Goal: Go to known website: Go to known website

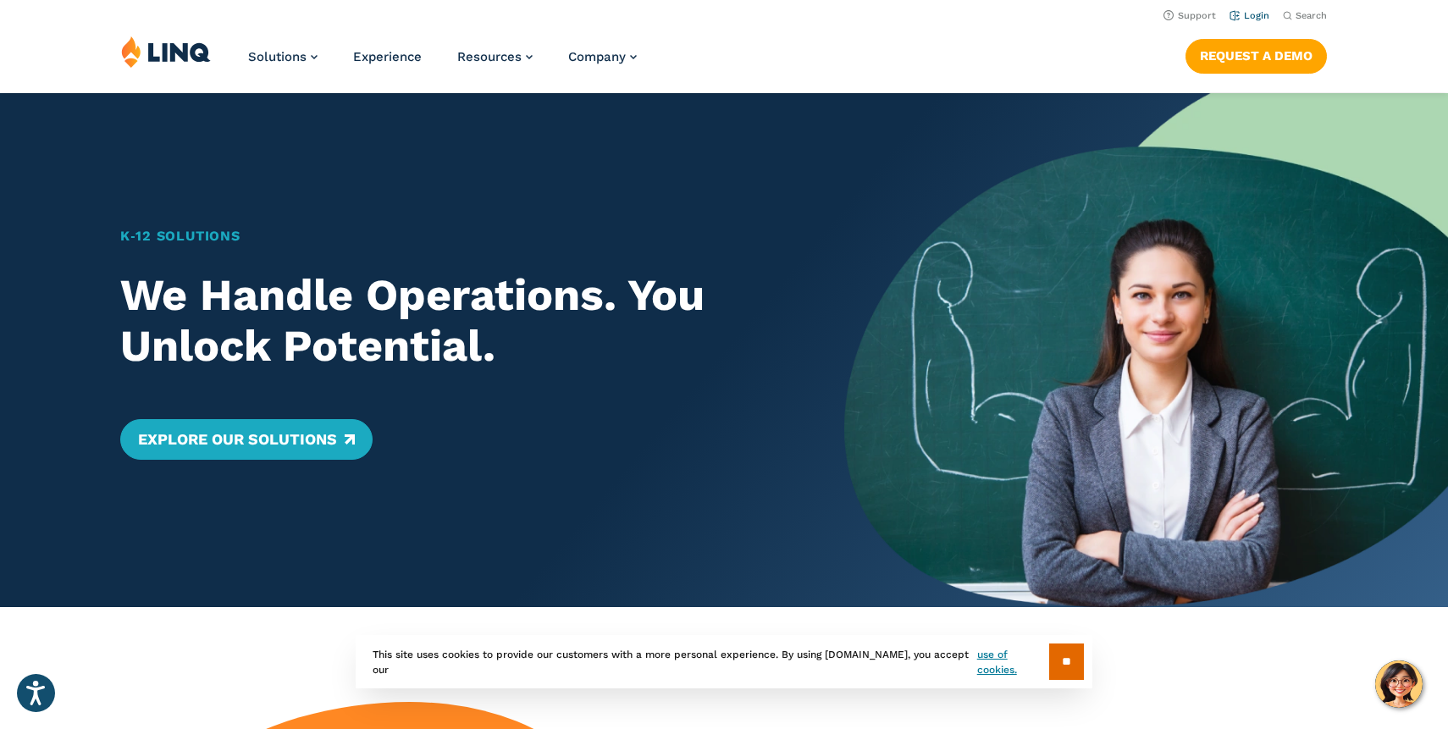
click at [1262, 14] on link "Login" at bounding box center [1249, 15] width 40 height 11
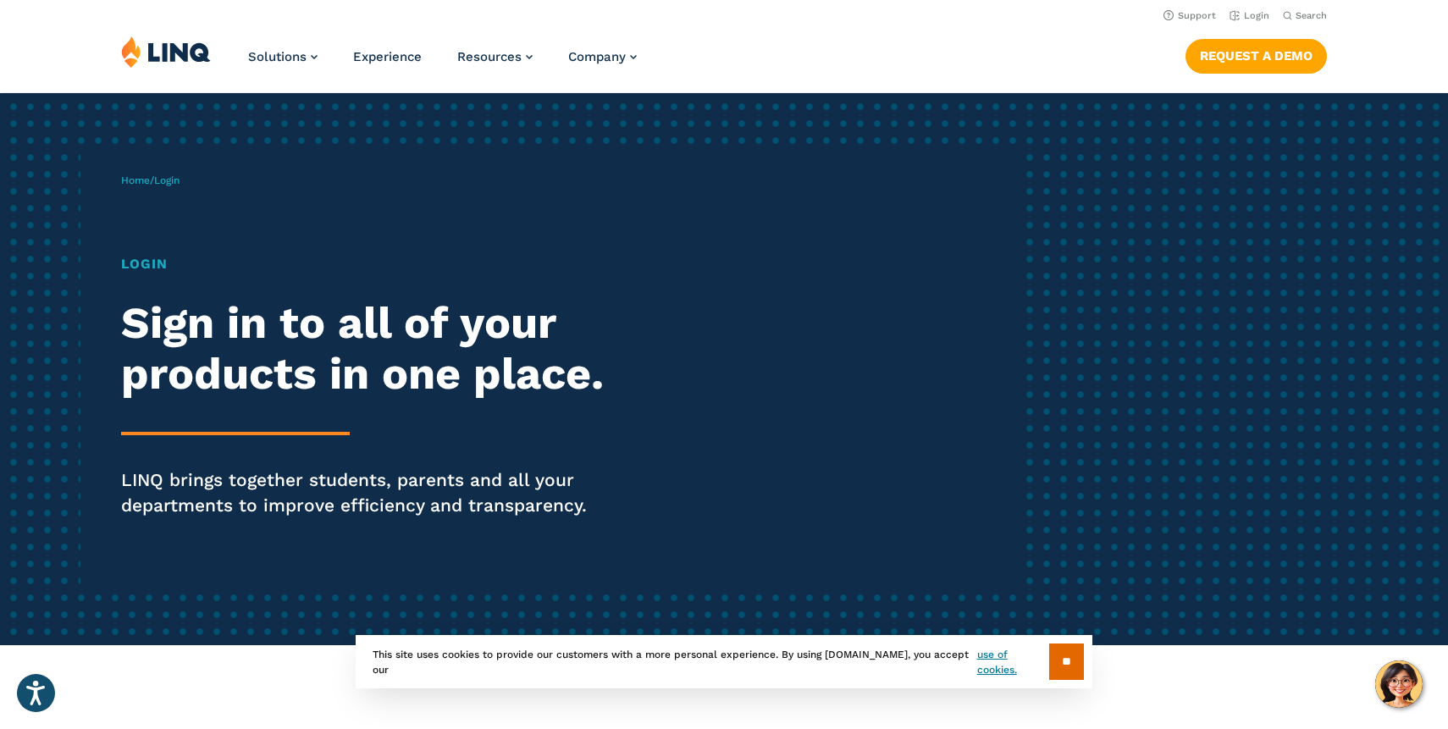
click at [131, 269] on h1 "Login" at bounding box center [400, 264] width 558 height 20
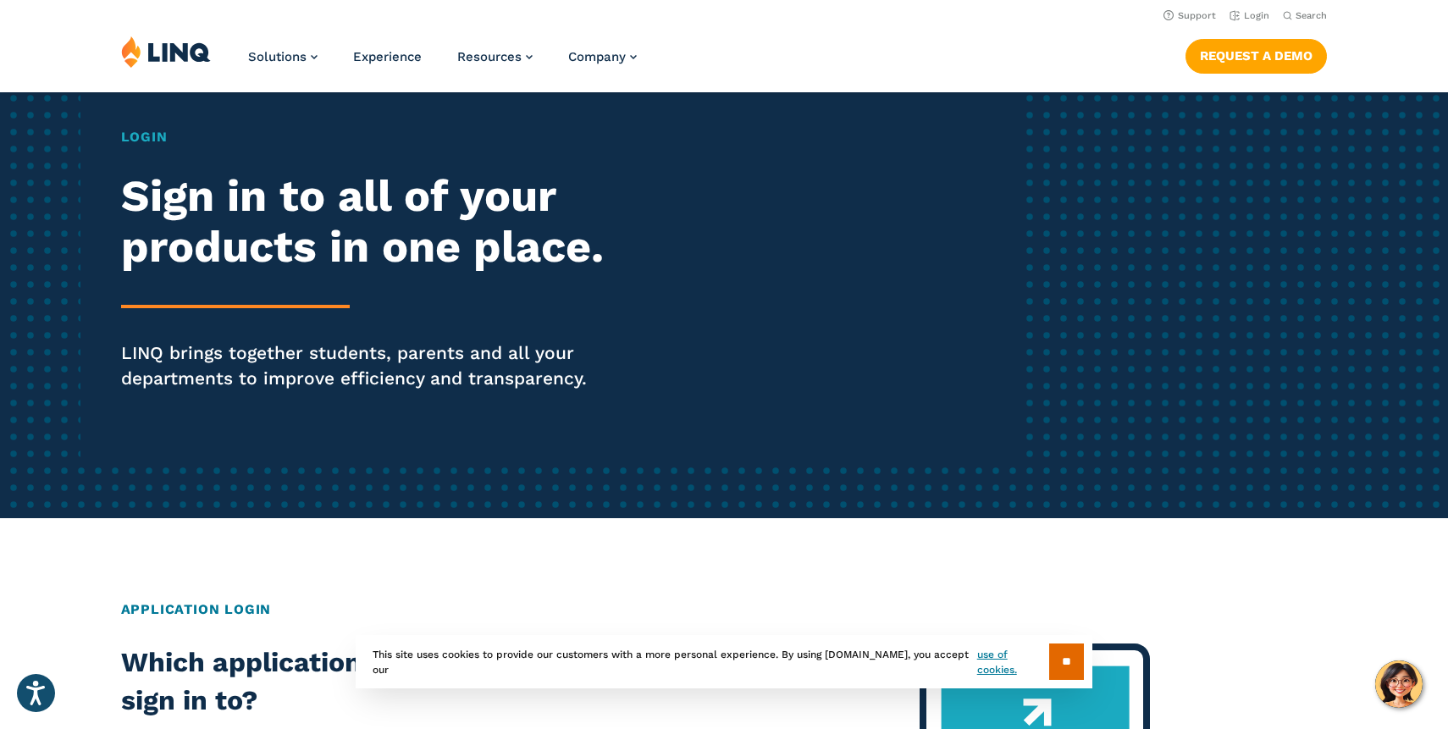
scroll to position [25, 0]
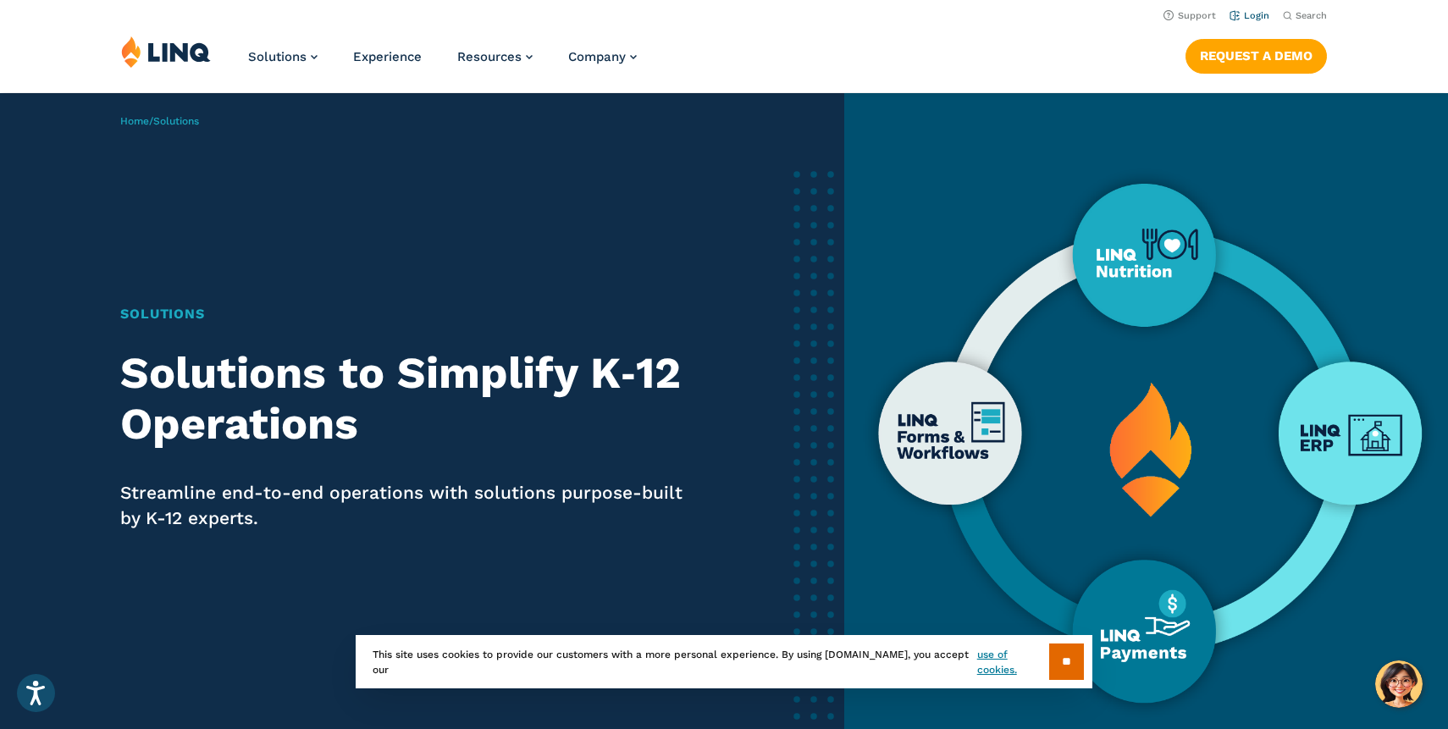
click at [1248, 19] on link "Login" at bounding box center [1249, 15] width 40 height 11
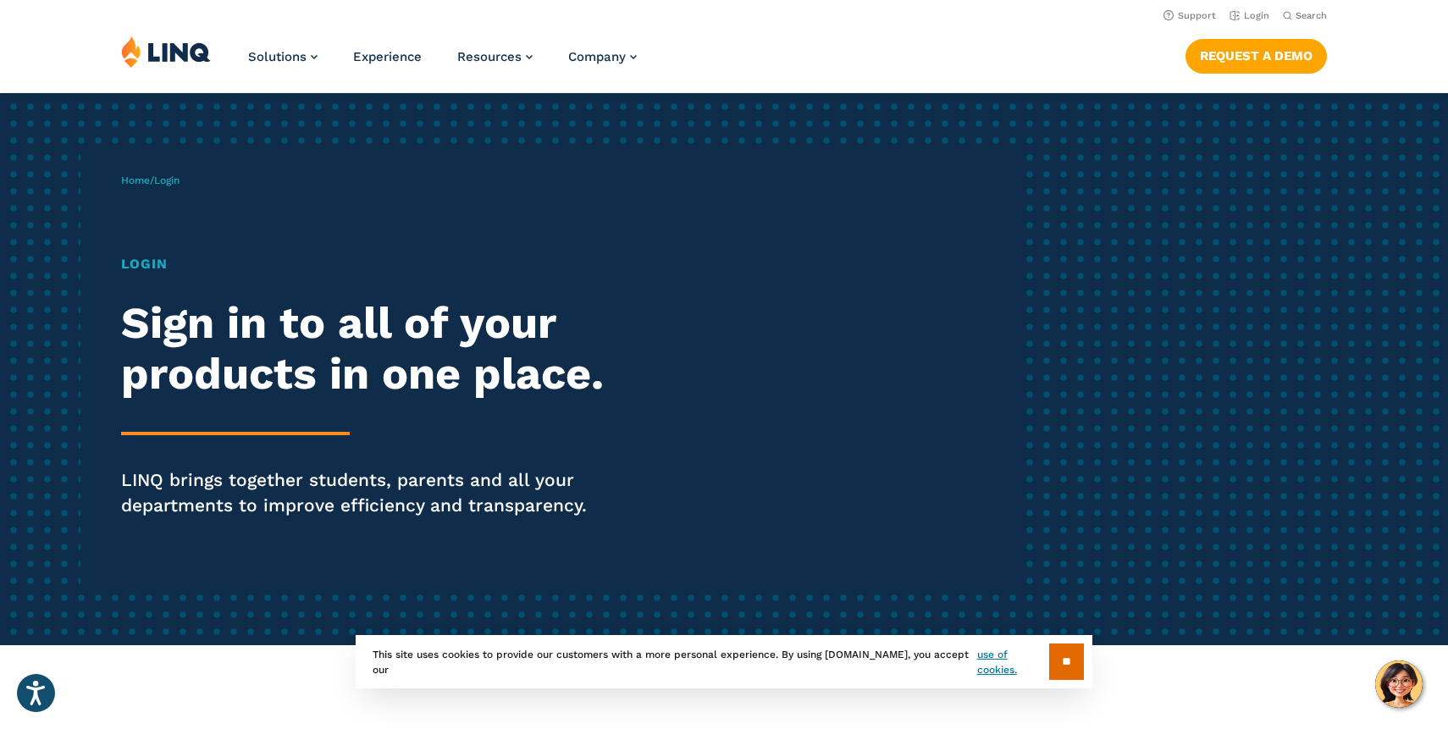
click at [138, 268] on h1 "Login" at bounding box center [400, 264] width 558 height 20
click at [174, 182] on span "Login" at bounding box center [166, 180] width 25 height 12
click at [123, 184] on link "Home" at bounding box center [135, 180] width 29 height 12
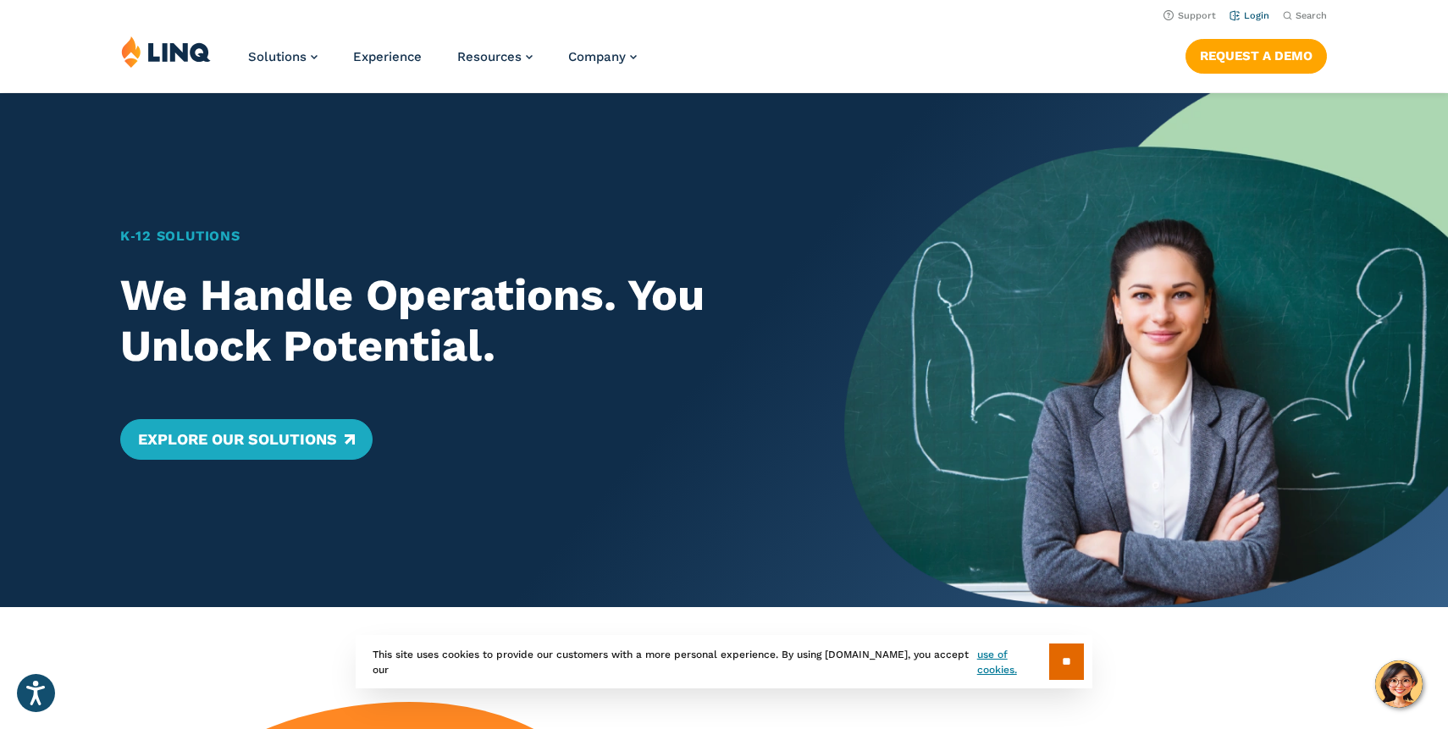
click at [1257, 20] on link "Login" at bounding box center [1249, 15] width 40 height 11
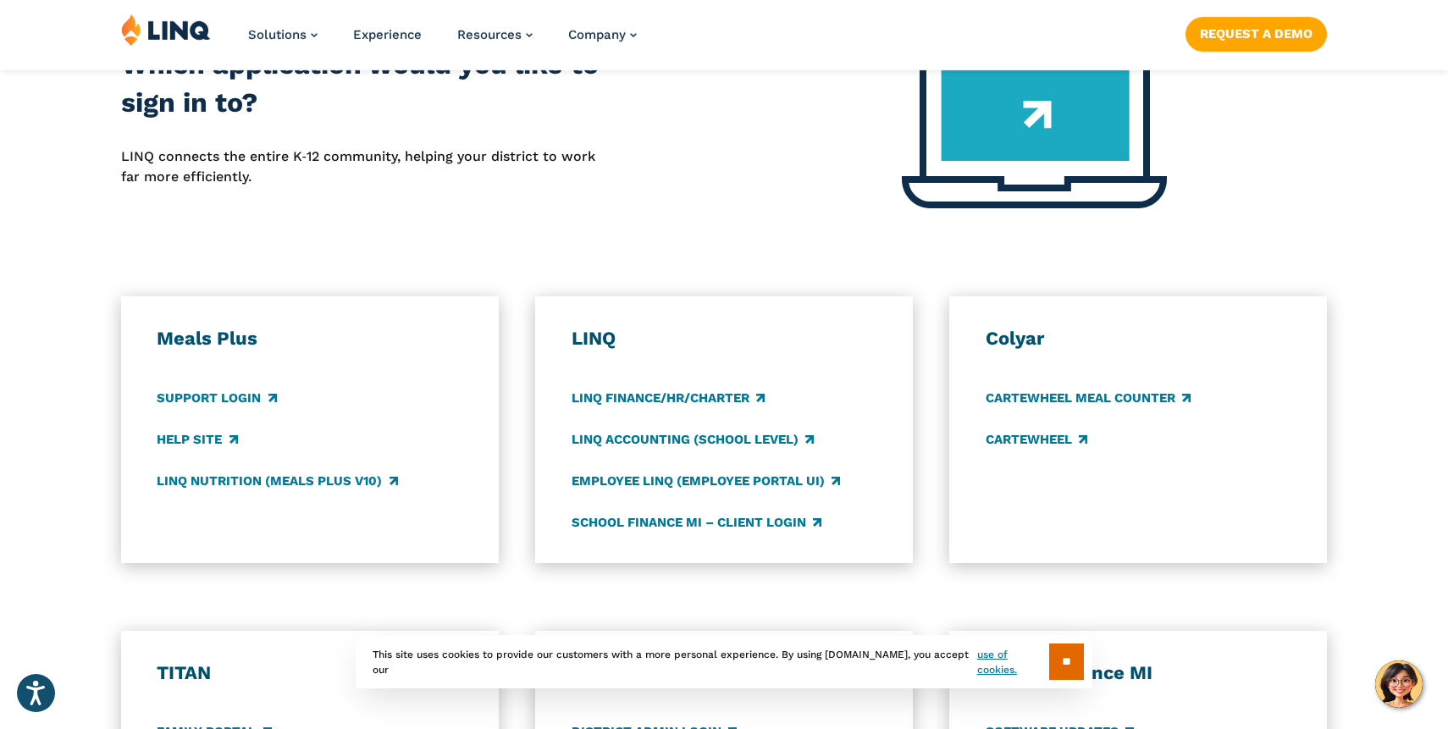
scroll to position [984, 0]
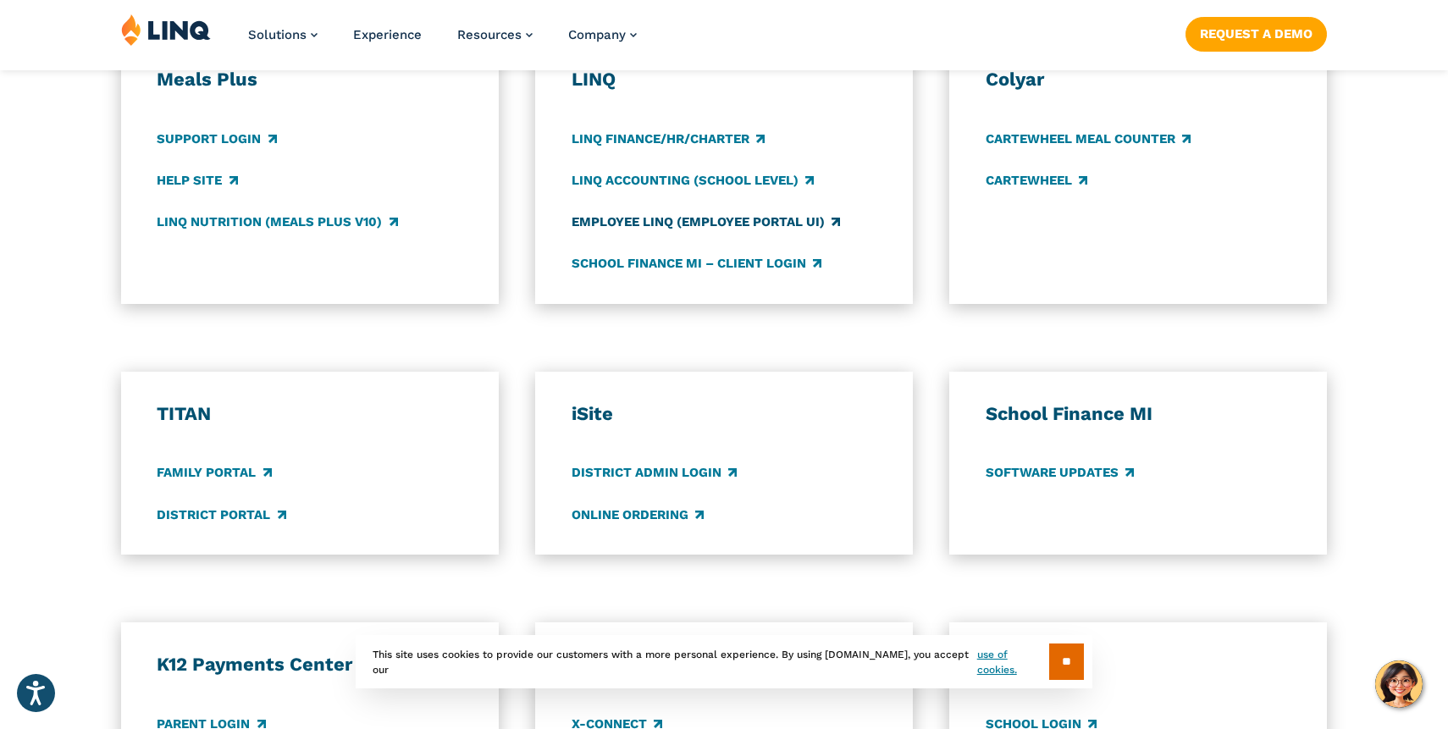
click at [702, 219] on link "Employee LINQ (Employee Portal UI)" at bounding box center [705, 222] width 268 height 19
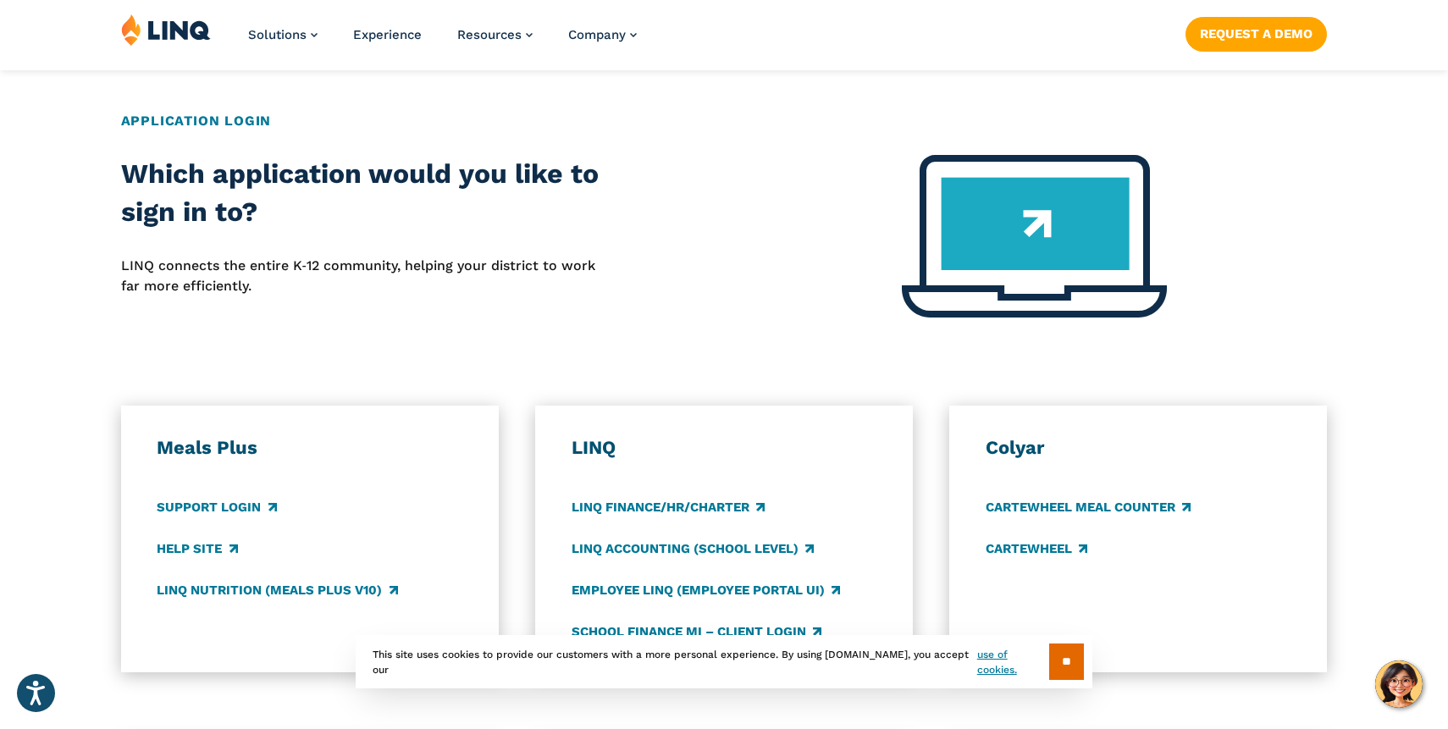
scroll to position [617, 0]
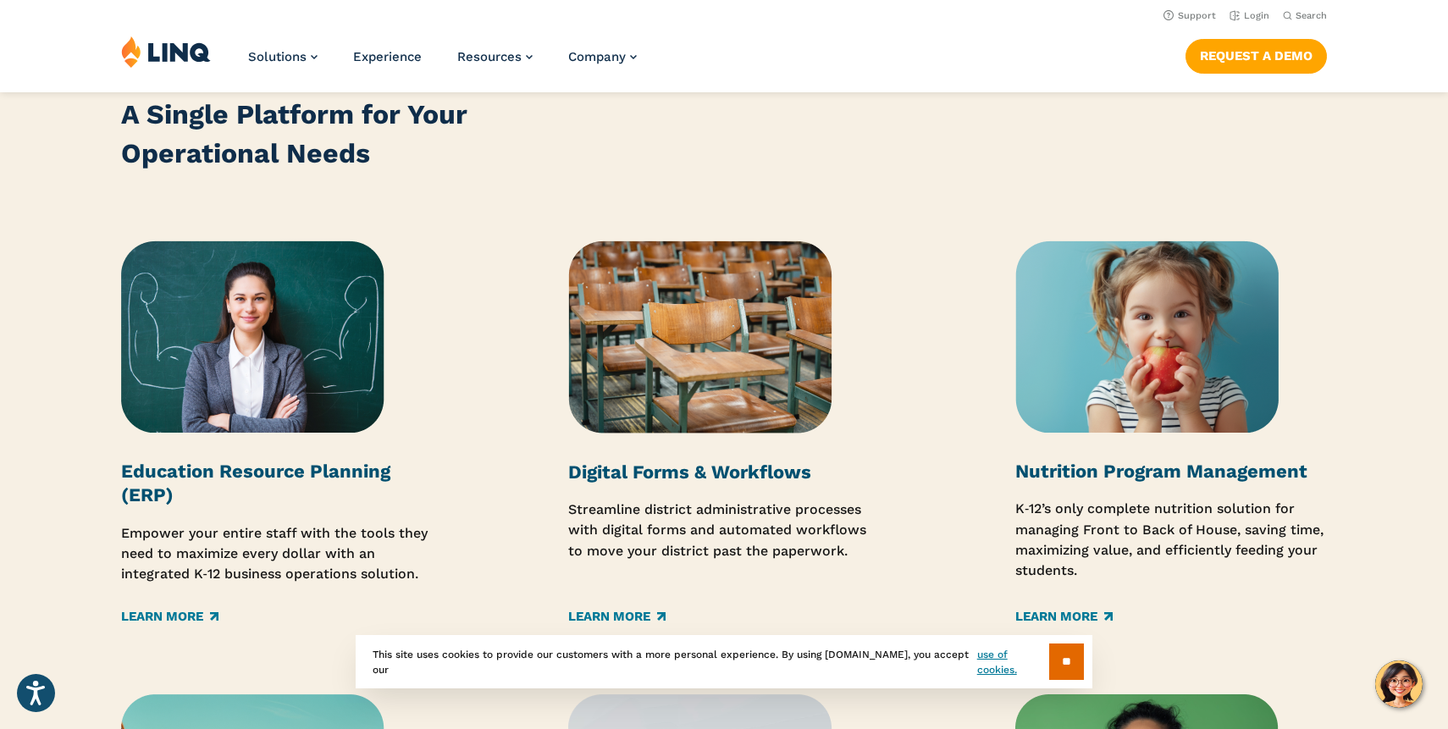
scroll to position [1979, 0]
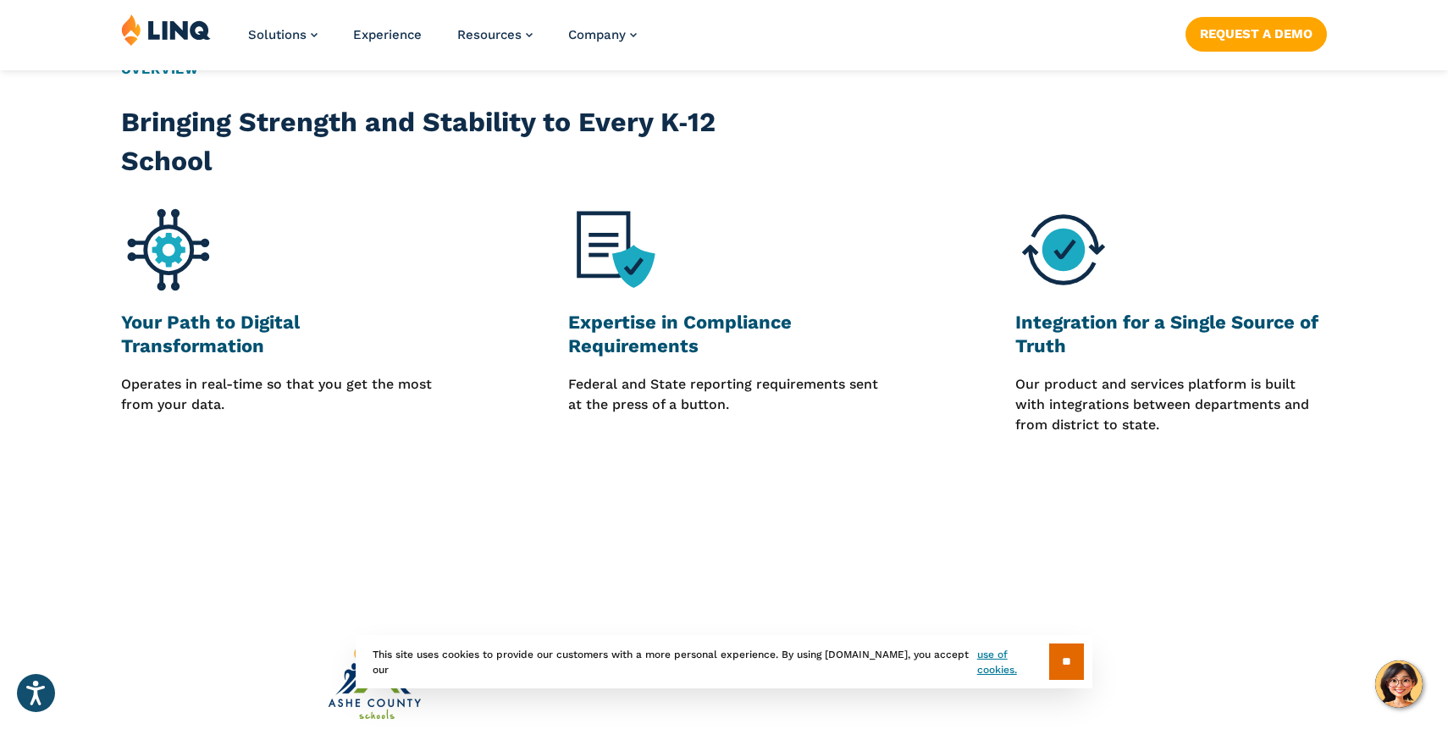
scroll to position [810, 0]
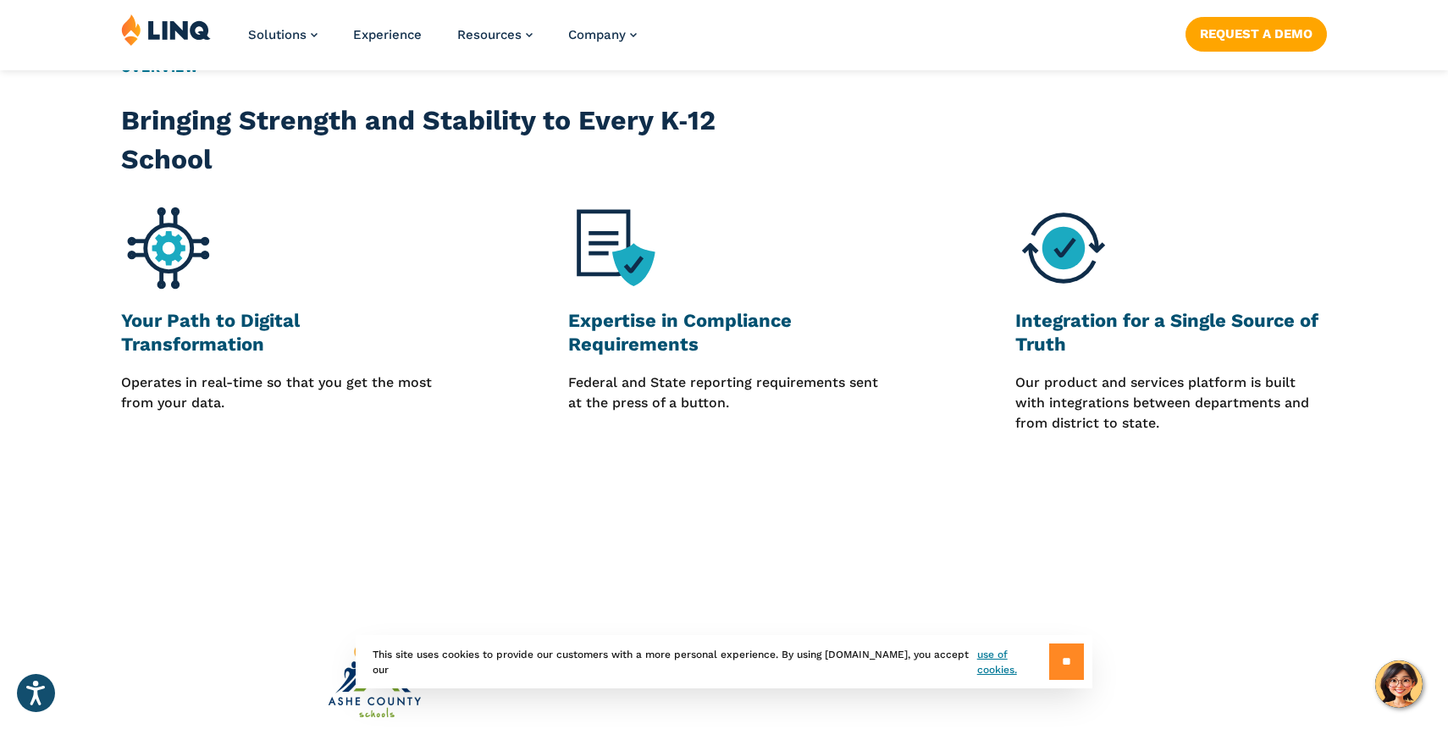
click at [1058, 654] on input "**" at bounding box center [1066, 661] width 35 height 36
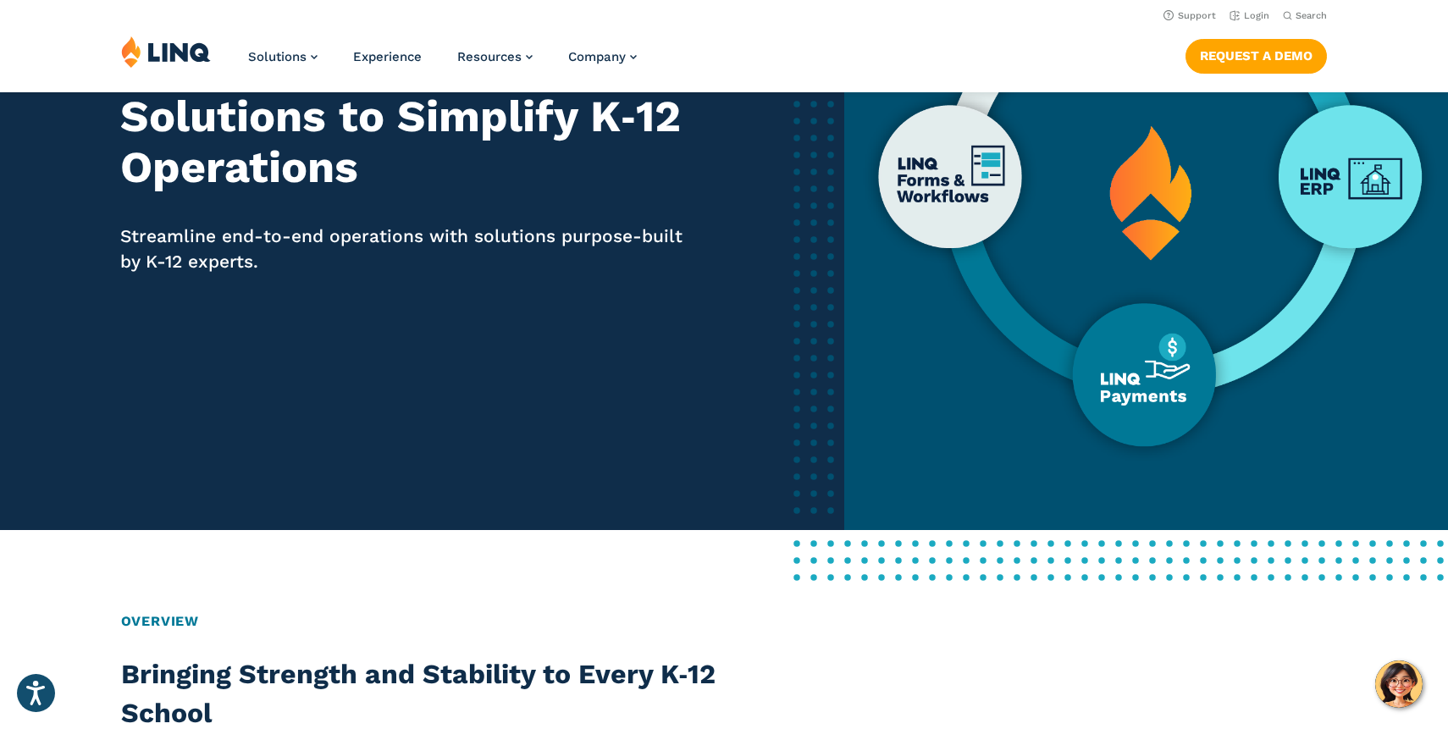
scroll to position [246, 0]
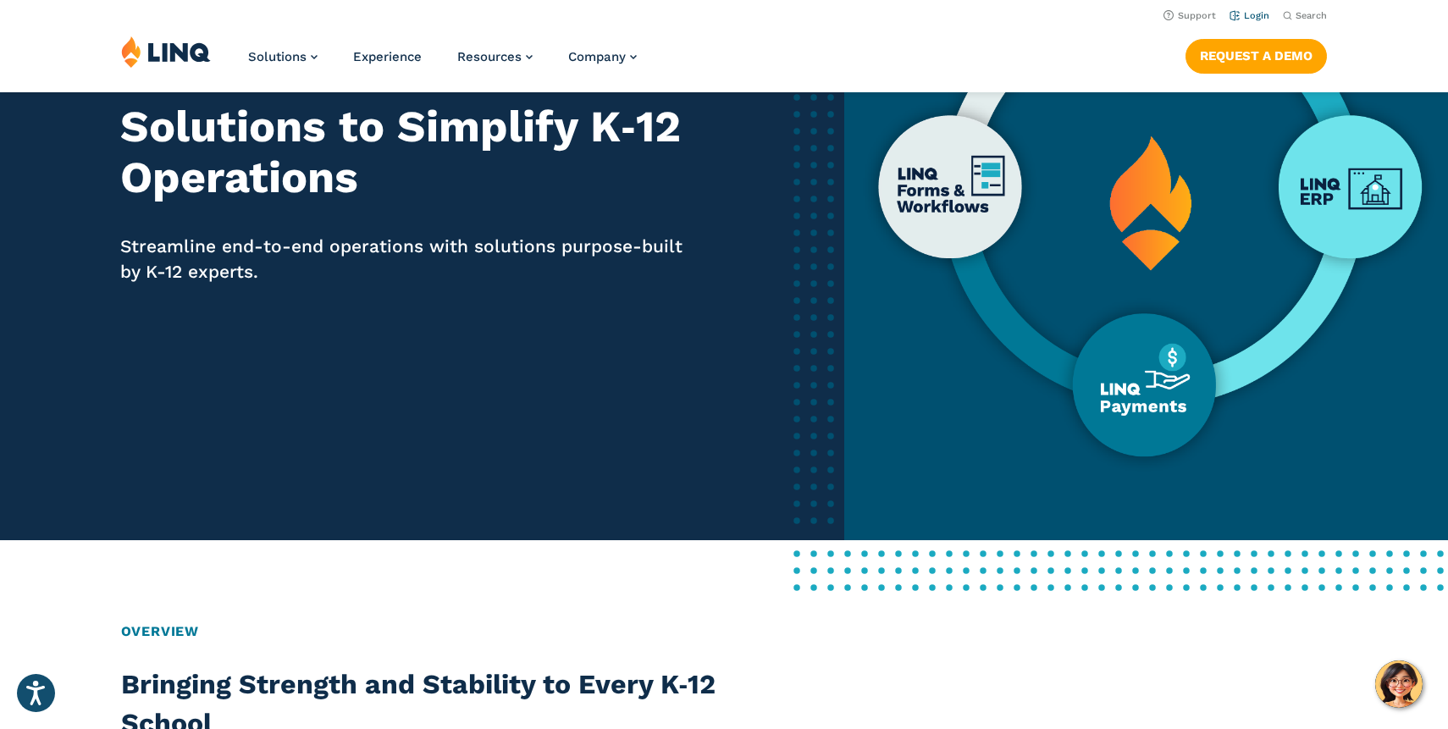
click at [1250, 14] on link "Login" at bounding box center [1249, 15] width 40 height 11
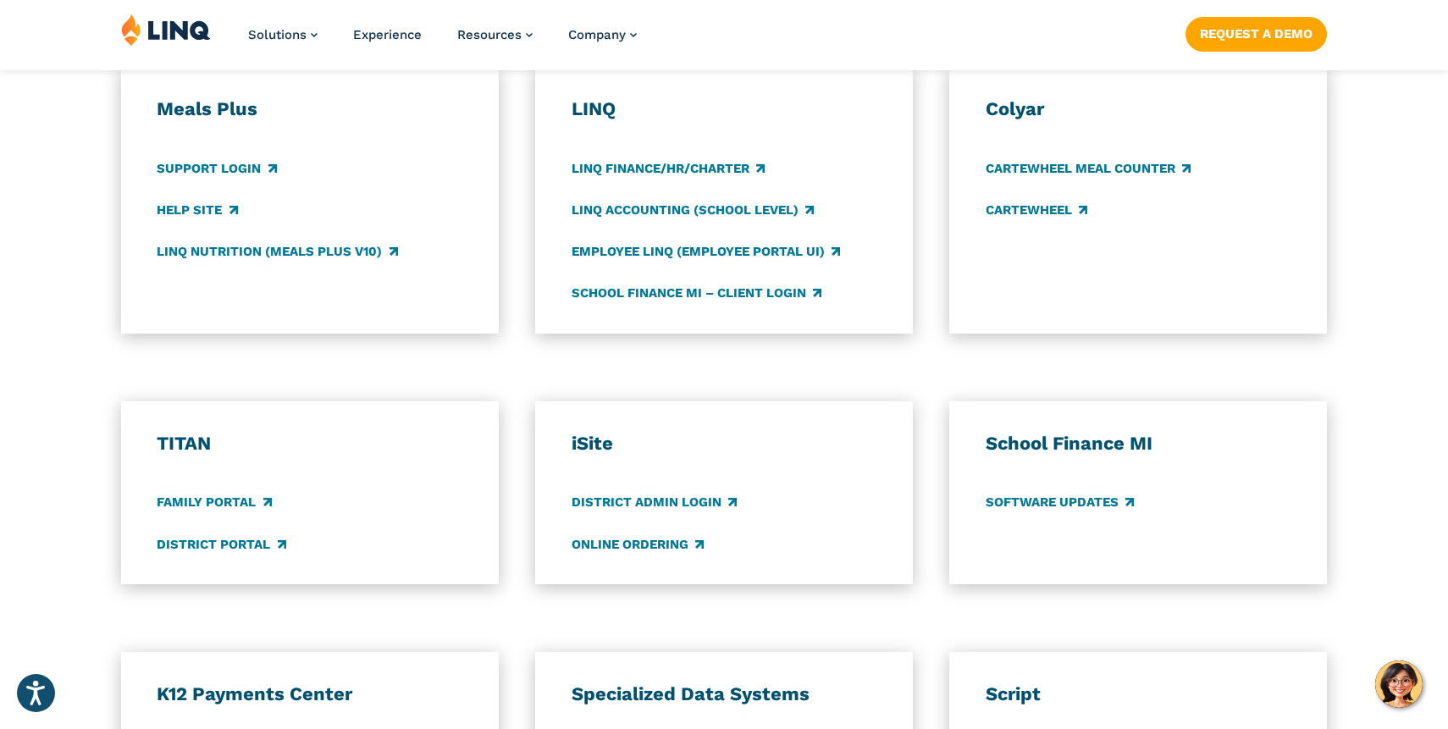
scroll to position [987, 0]
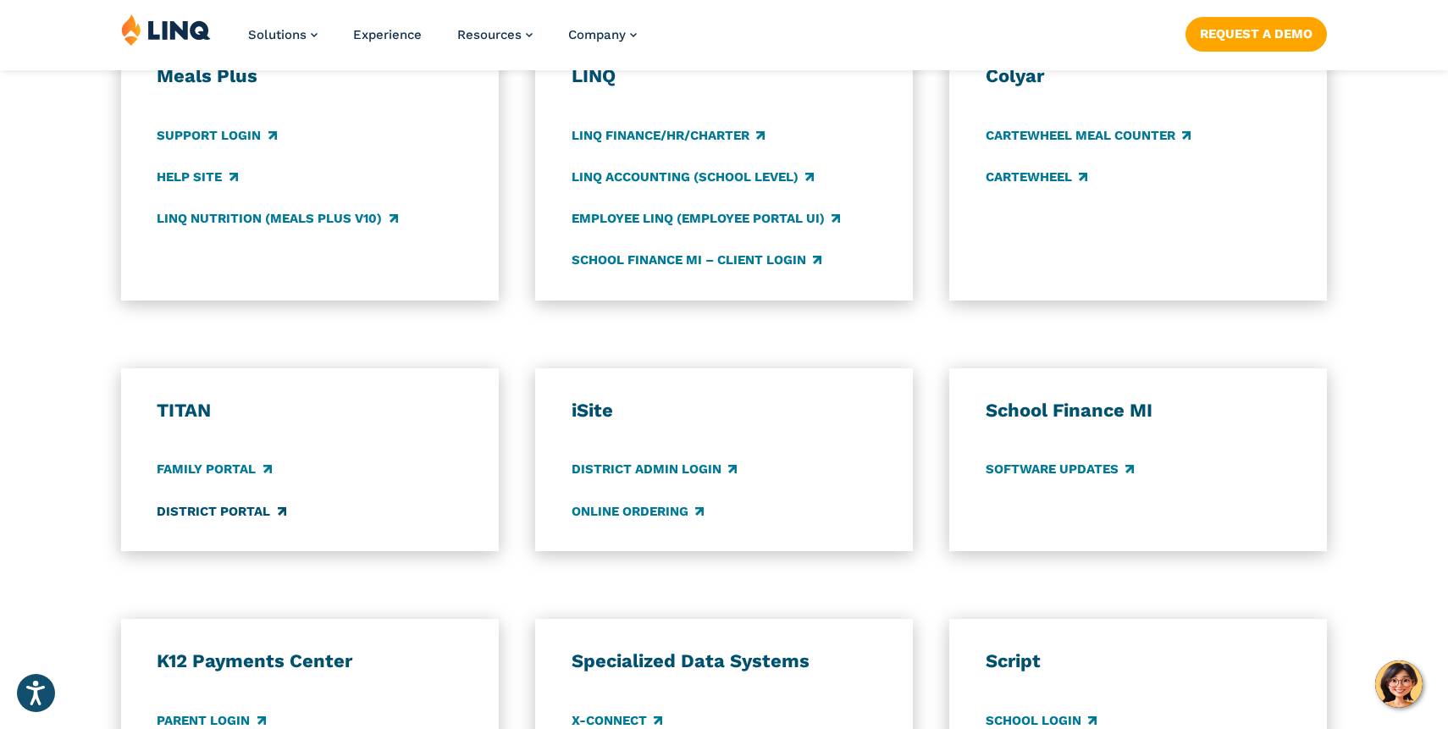
click at [240, 509] on link "District Portal" at bounding box center [221, 511] width 129 height 19
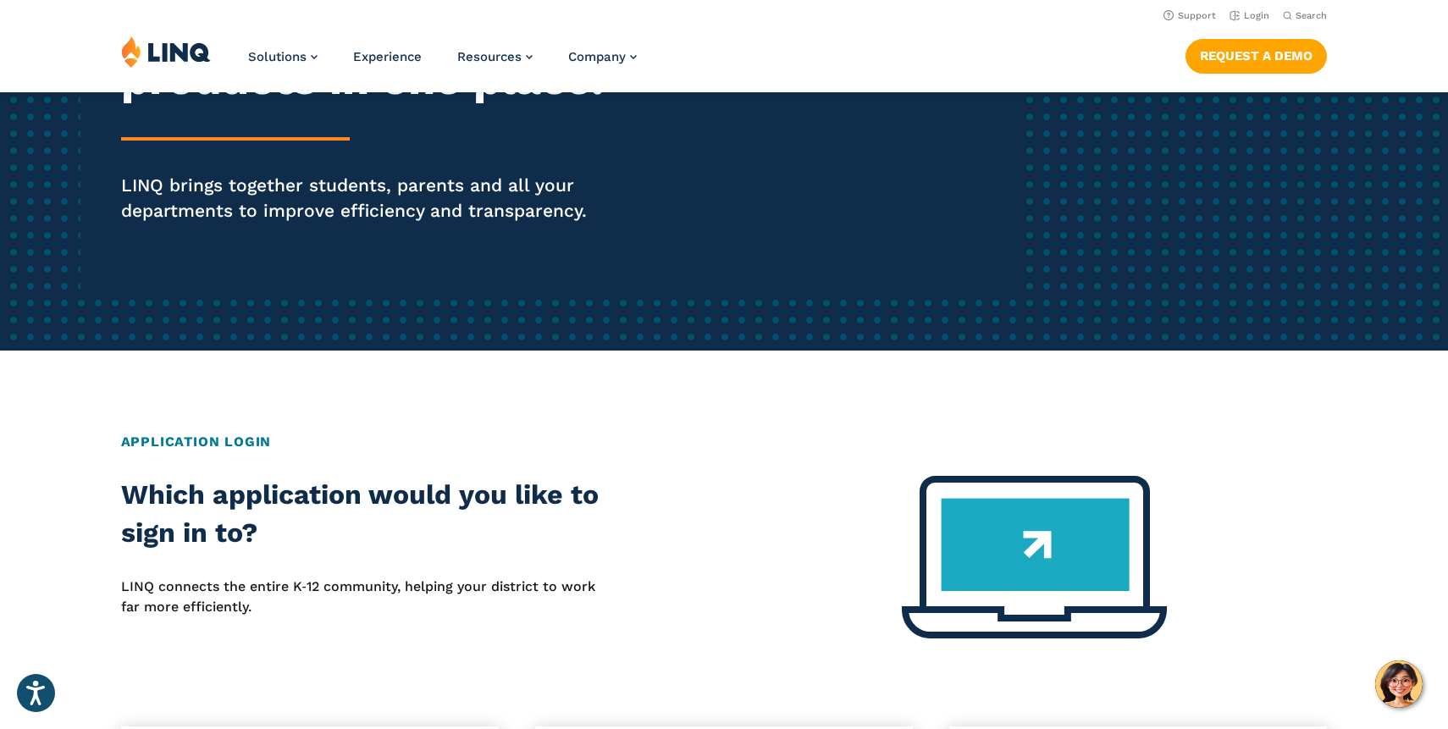
scroll to position [0, 0]
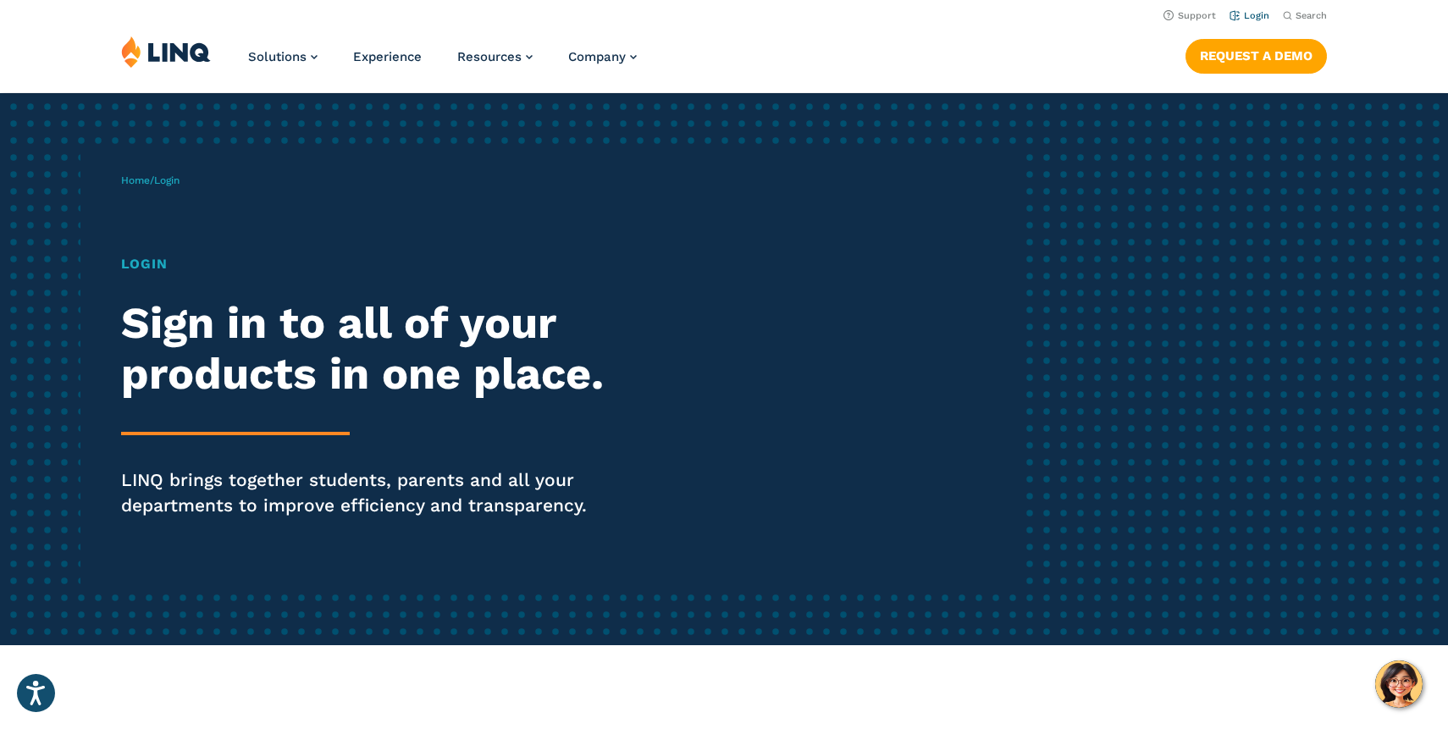
click at [1254, 14] on link "Login" at bounding box center [1249, 15] width 40 height 11
